Goal: Ask a question

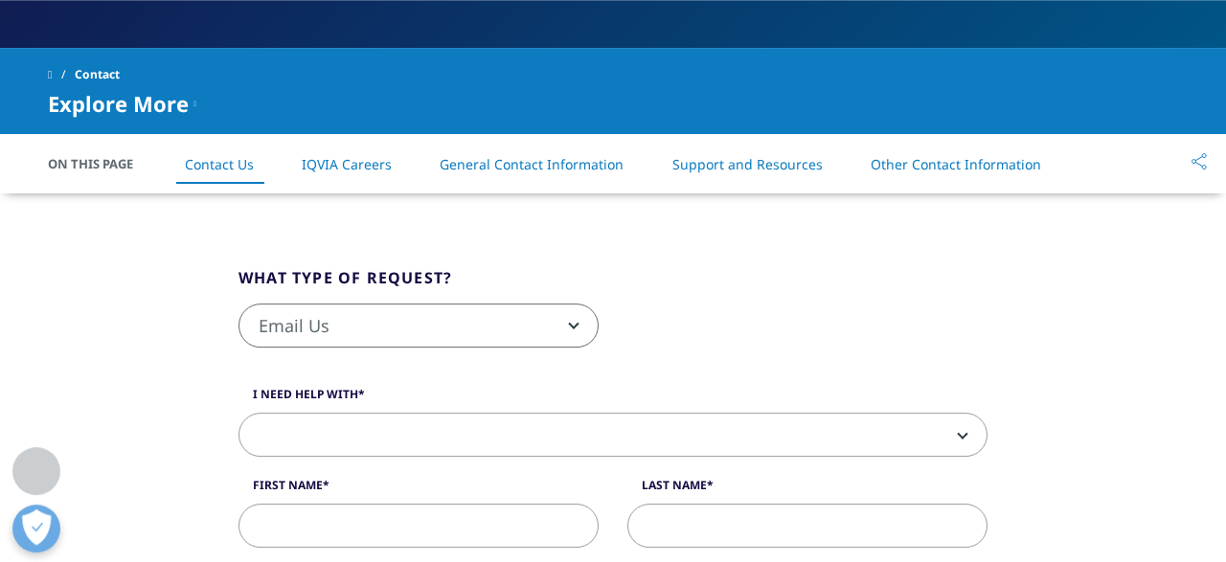
scroll to position [398, 0]
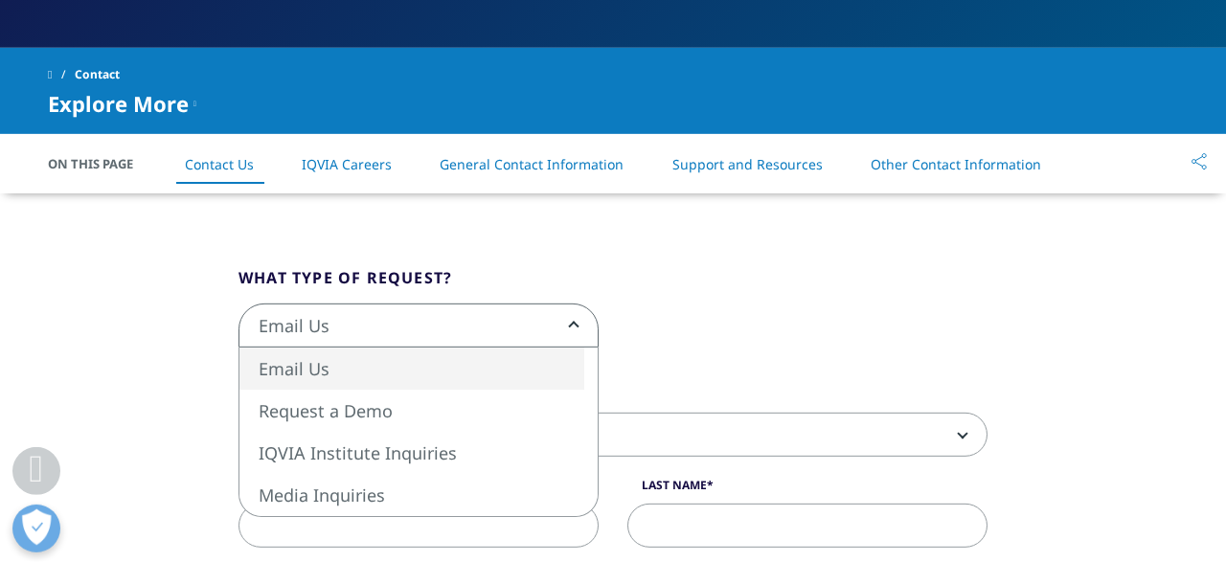
click at [581, 320] on span "Email Us" at bounding box center [418, 327] width 358 height 44
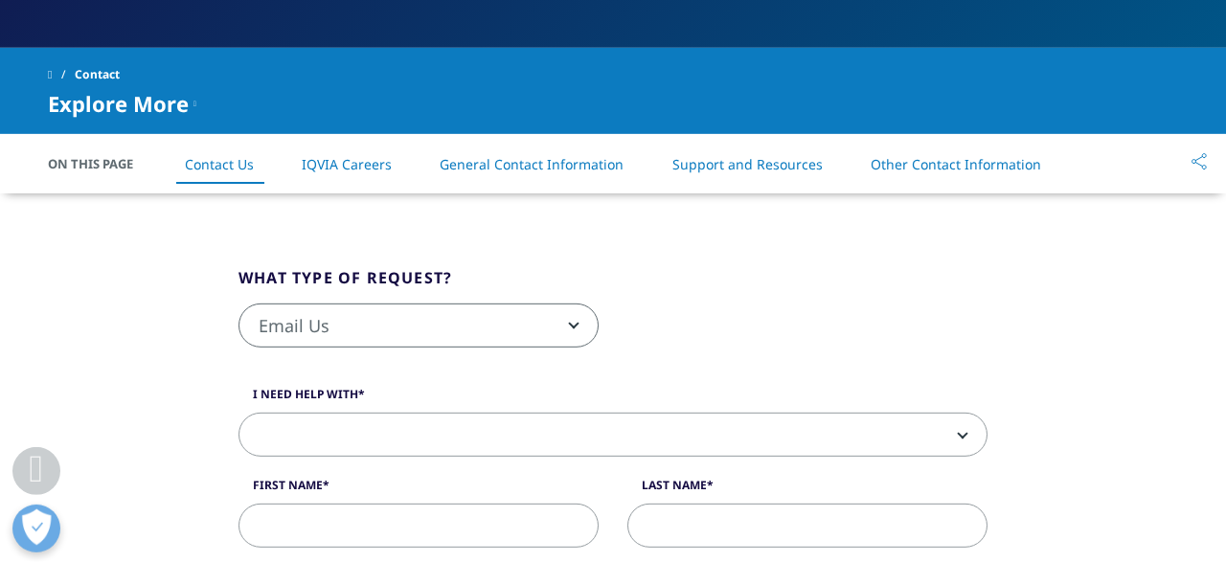
click at [581, 320] on span "Email Us" at bounding box center [418, 327] width 358 height 44
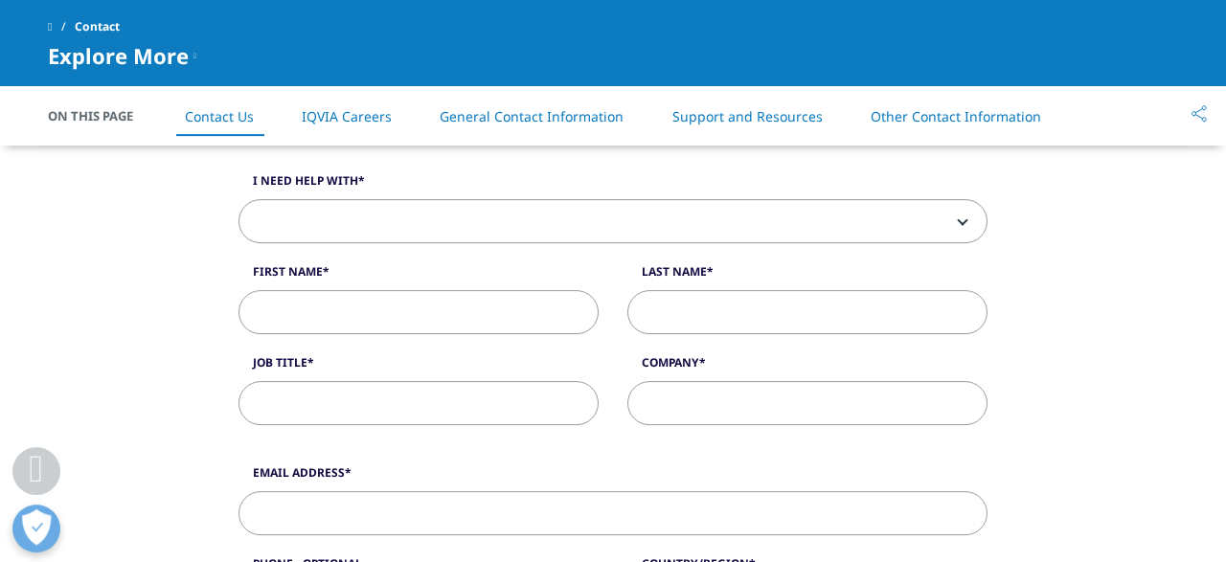
scroll to position [444, 0]
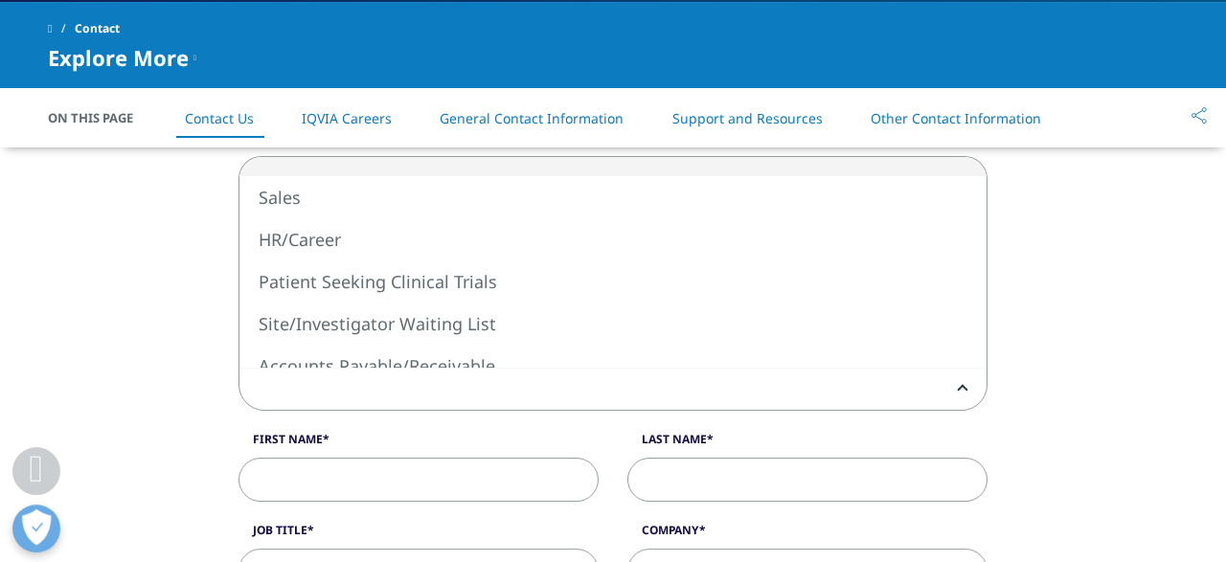
click at [643, 402] on span at bounding box center [612, 390] width 747 height 44
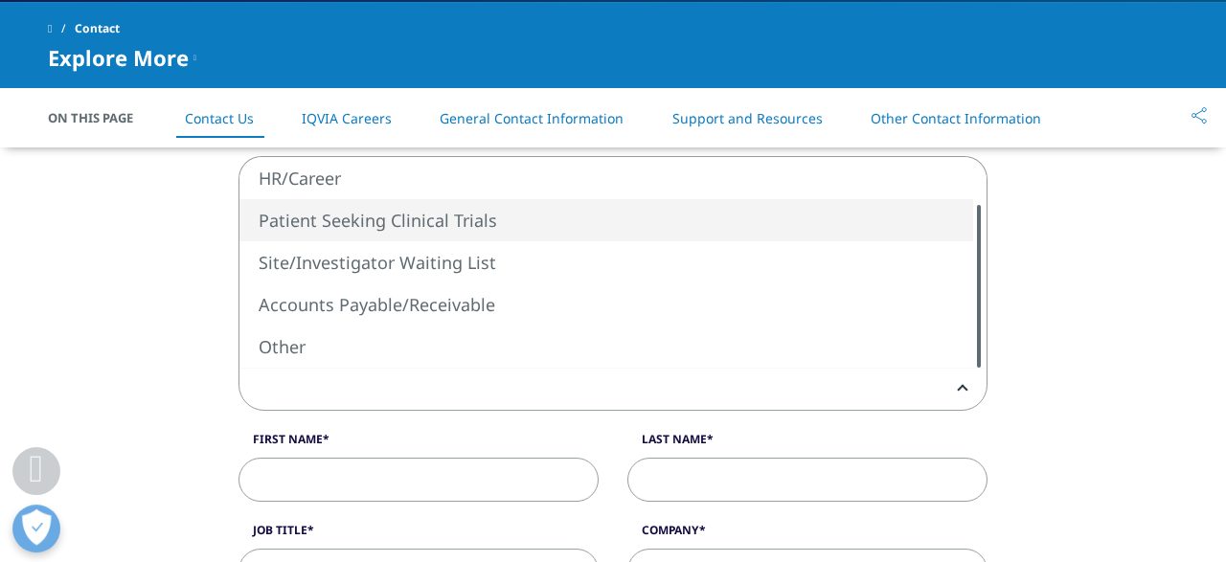
scroll to position [445, 0]
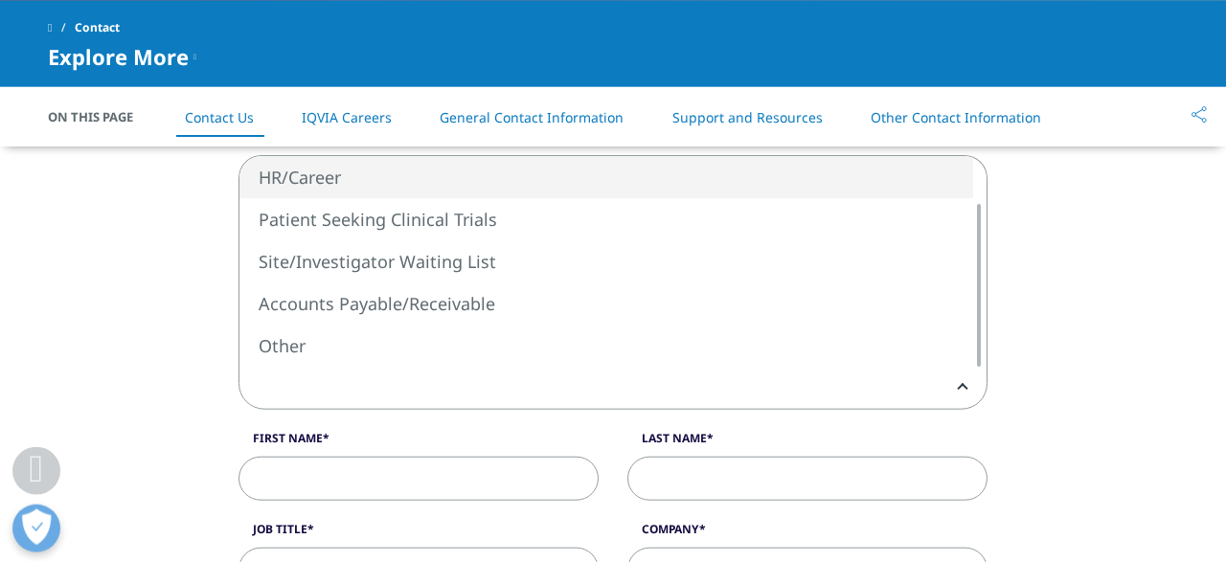
select select "HR/Career"
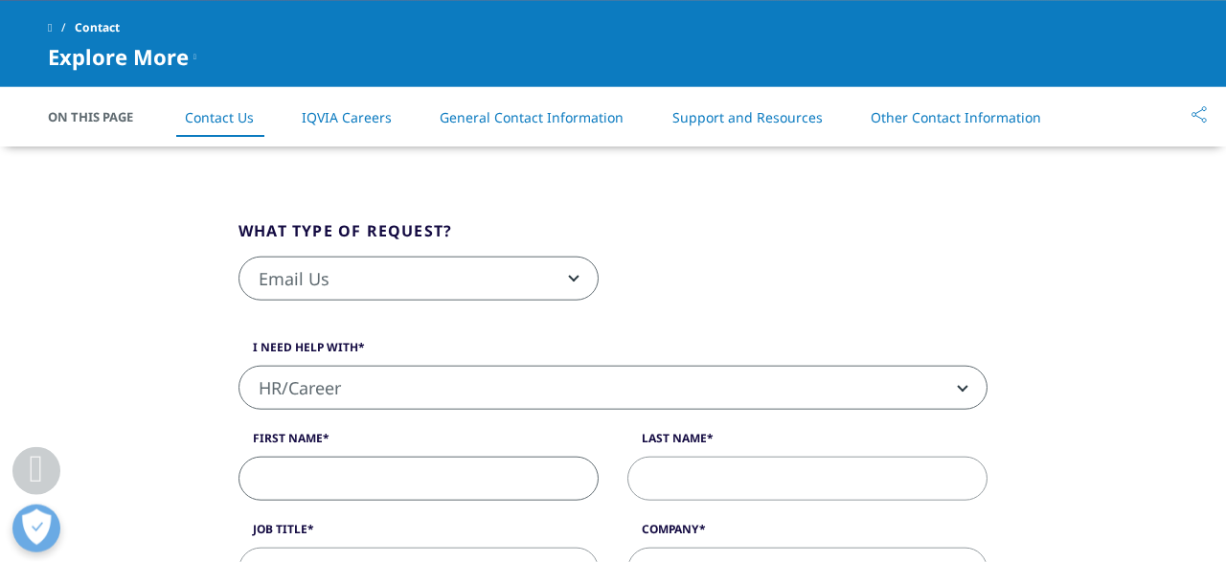
click at [418, 498] on input "First Name" at bounding box center [419, 479] width 360 height 44
type input "[PERSON_NAME]"
click at [779, 496] on input "Last Name" at bounding box center [807, 479] width 360 height 44
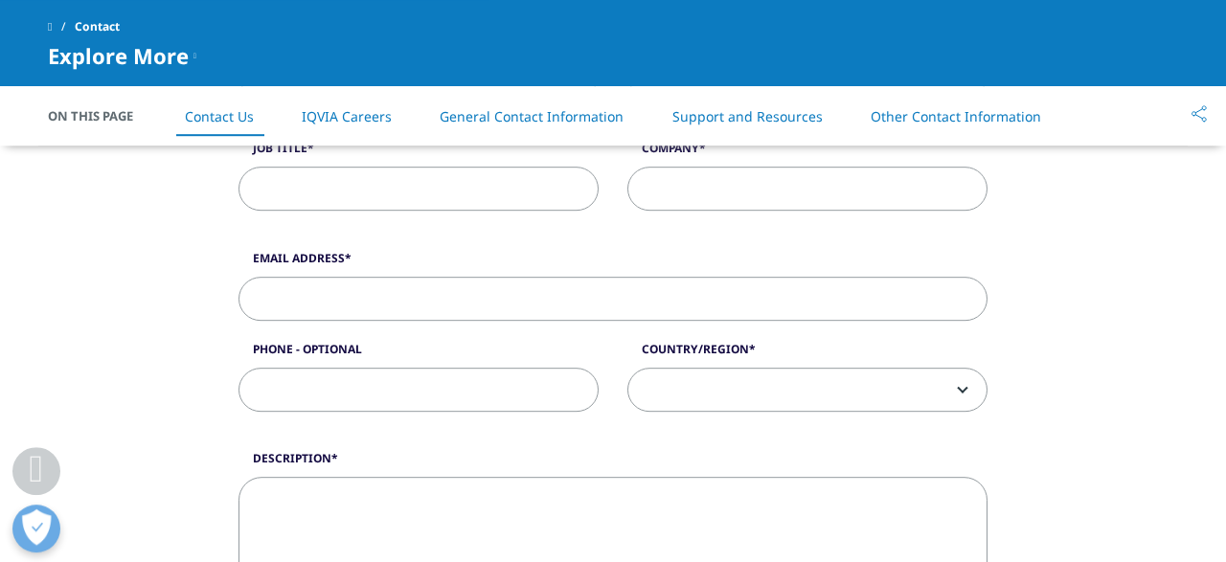
scroll to position [678, 0]
type input "Fors"
click at [419, 196] on input "Job Title" at bounding box center [419, 192] width 360 height 44
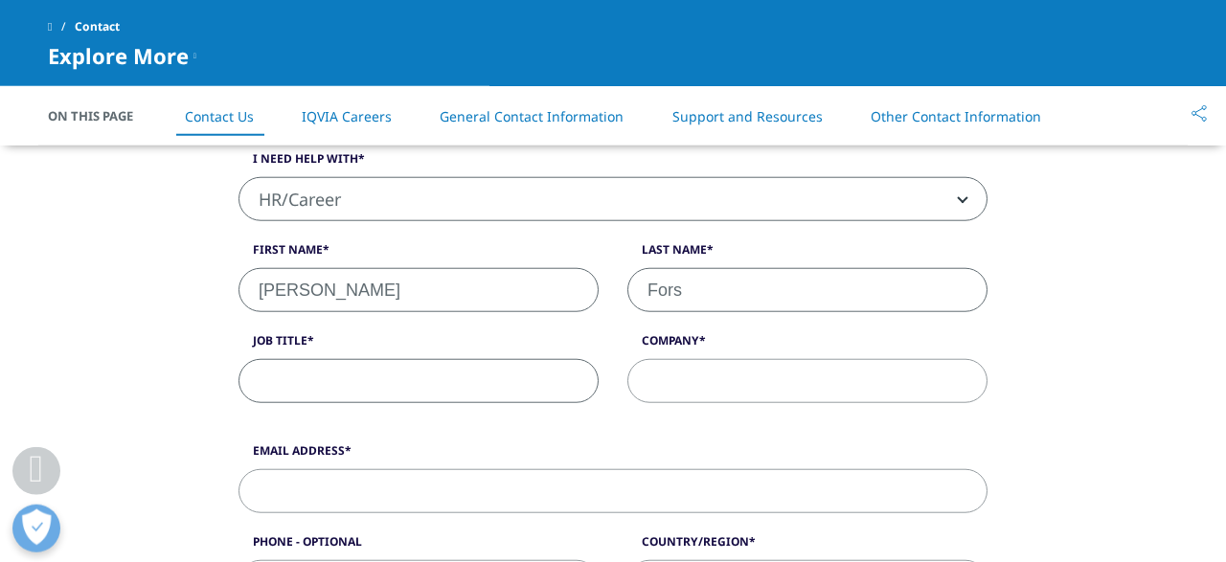
scroll to position [488, 0]
click at [671, 387] on input "Company" at bounding box center [807, 382] width 360 height 44
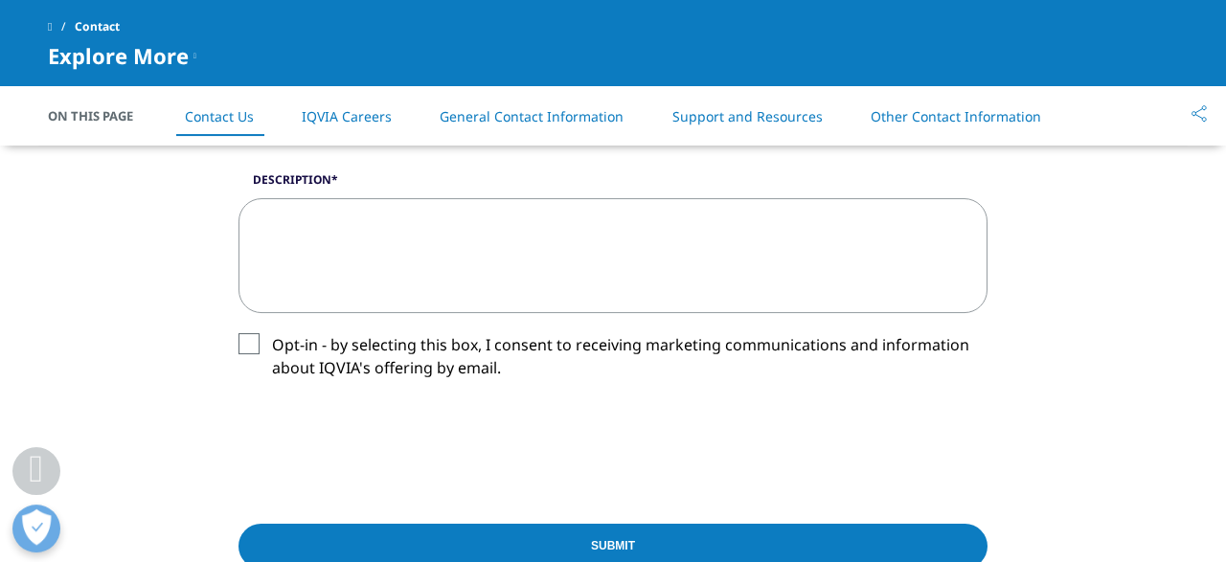
scroll to position [990, 0]
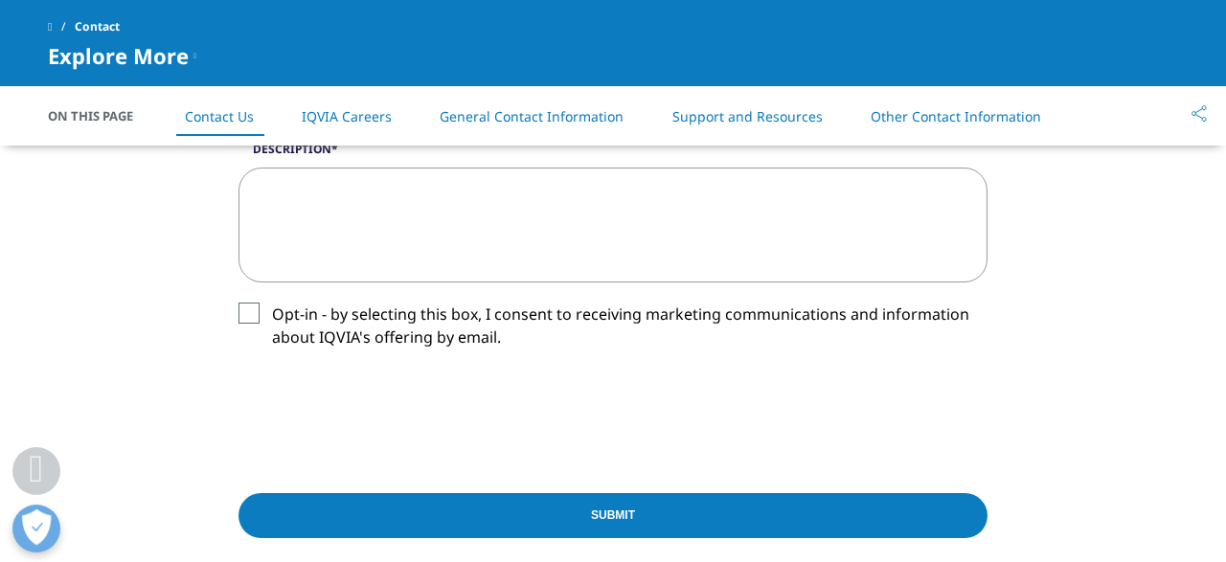
click at [582, 118] on link "General Contact Information" at bounding box center [532, 116] width 184 height 18
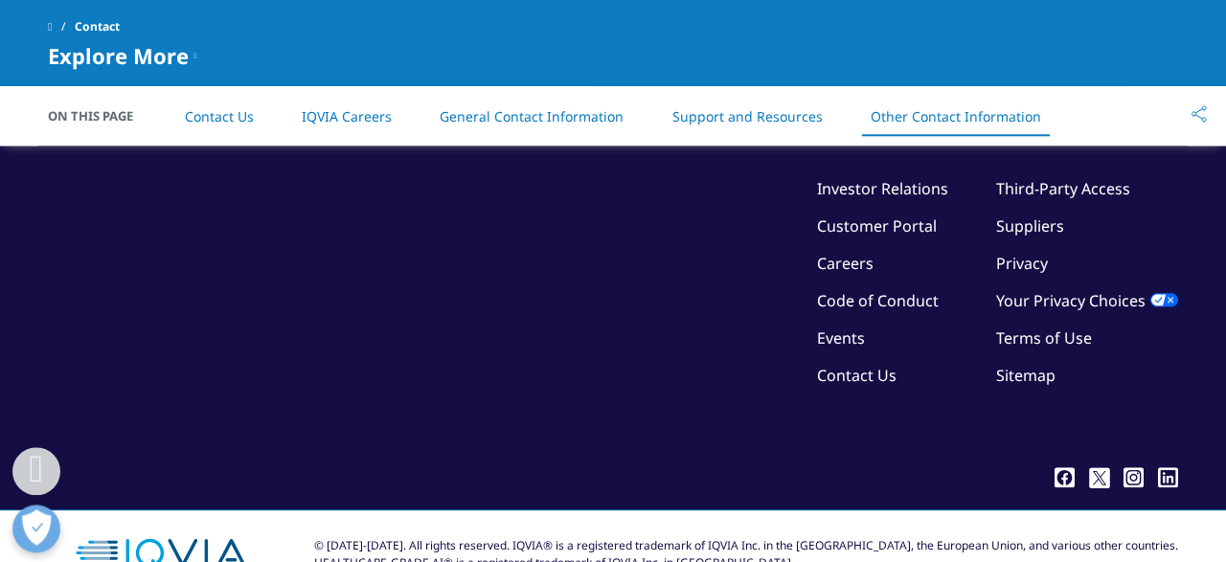
scroll to position [3423, 0]
